Goal: Find specific page/section: Find specific page/section

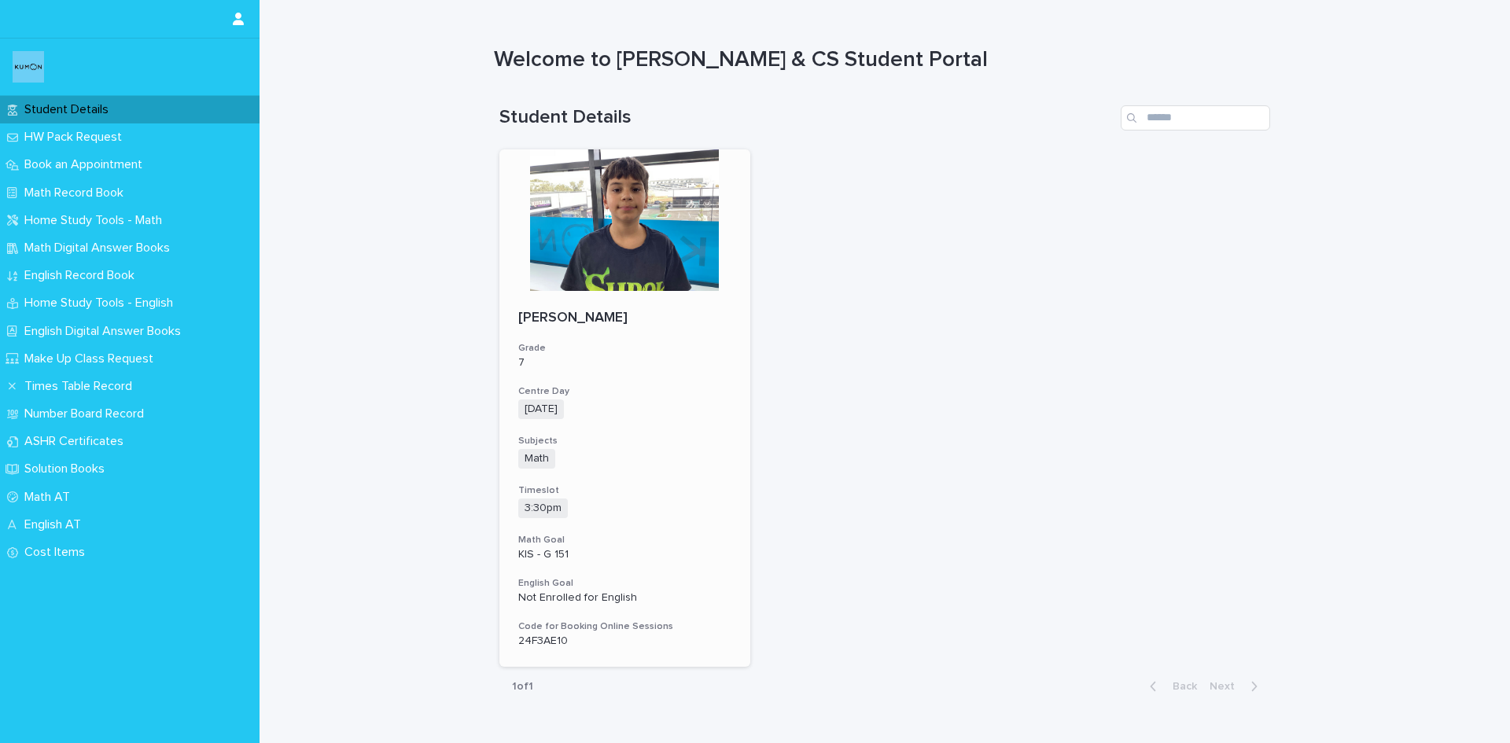
click at [592, 643] on p "24F3AE10" at bounding box center [624, 641] width 213 height 13
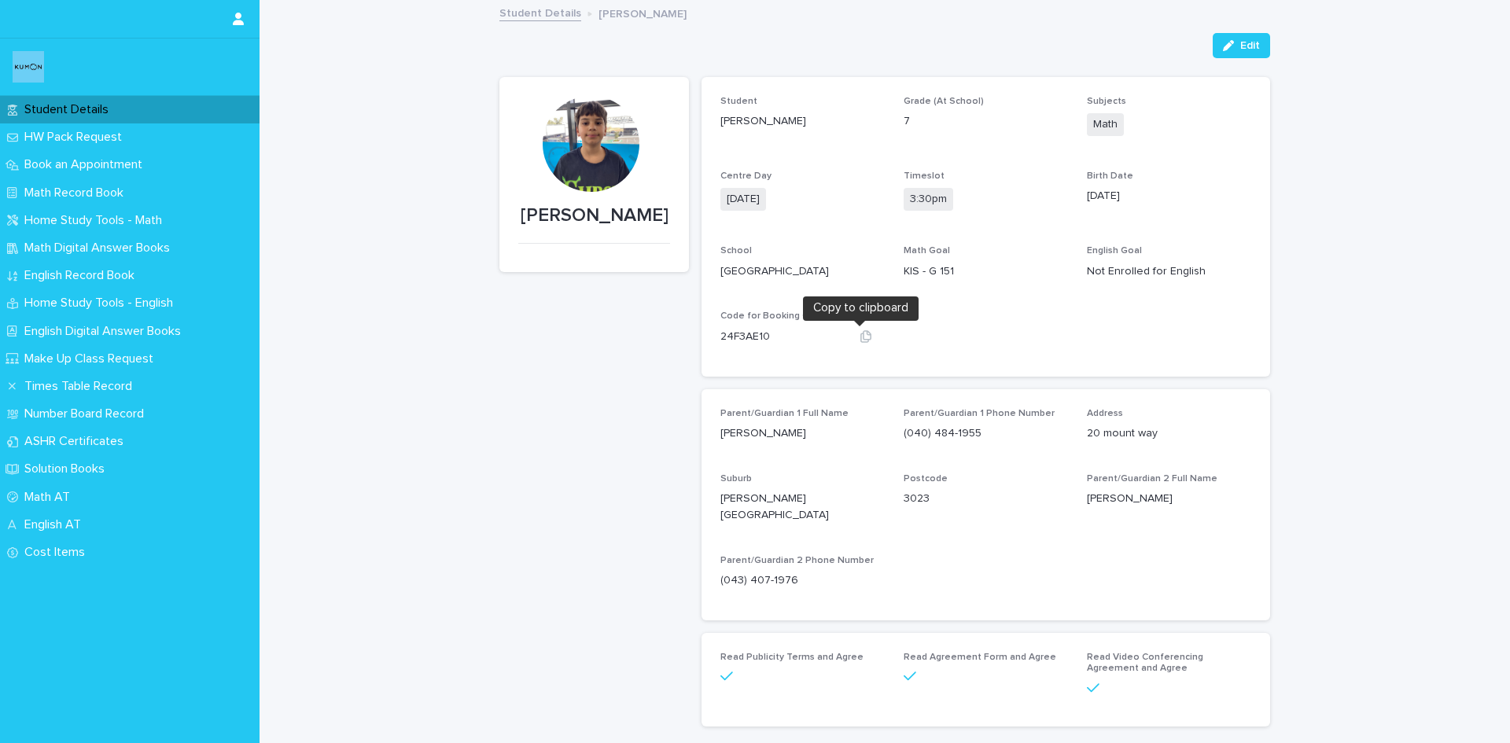
click at [861, 337] on icon "button" at bounding box center [866, 336] width 13 height 13
